Goal: Find specific page/section: Find specific page/section

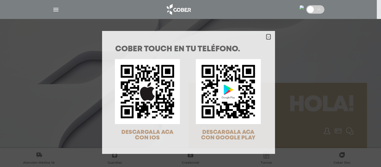
click at [266, 36] on icon "Close" at bounding box center [268, 37] width 4 height 4
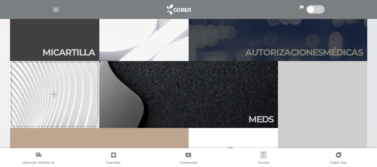
scroll to position [167, 0]
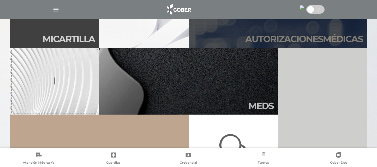
click at [304, 37] on h2 "Autori zaciones médicas" at bounding box center [303, 39] width 117 height 11
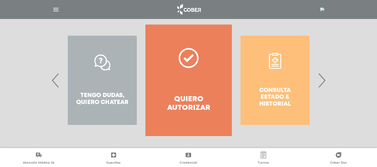
scroll to position [113, 0]
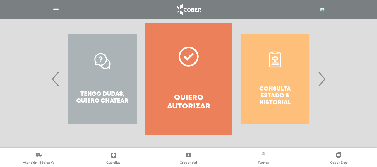
click at [323, 80] on span "›" at bounding box center [321, 79] width 11 height 30
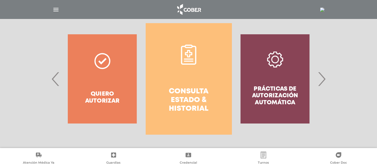
click at [187, 61] on icon at bounding box center [188, 61] width 9 height 1
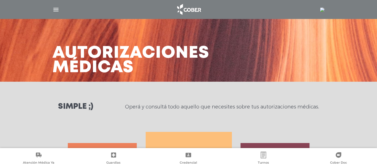
scroll to position [0, 0]
